Goal: Find specific page/section: Find specific page/section

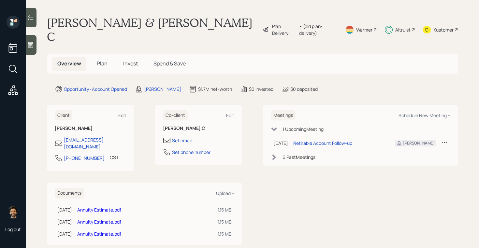
click at [391, 27] on 65 at bounding box center [388, 29] width 5 height 5
